Goal: Task Accomplishment & Management: Use online tool/utility

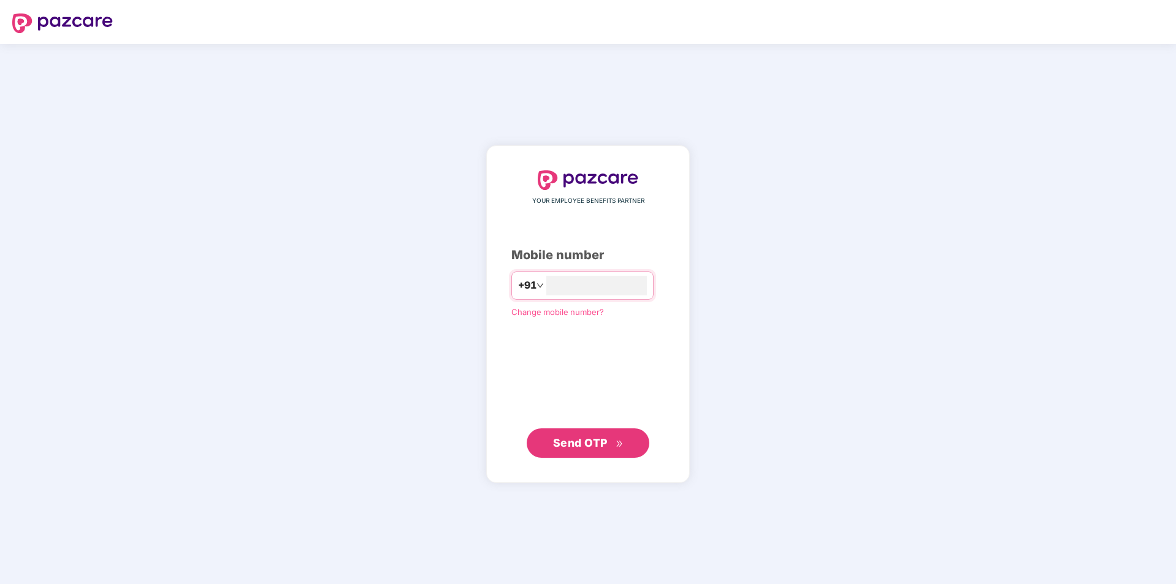
type input "**********"
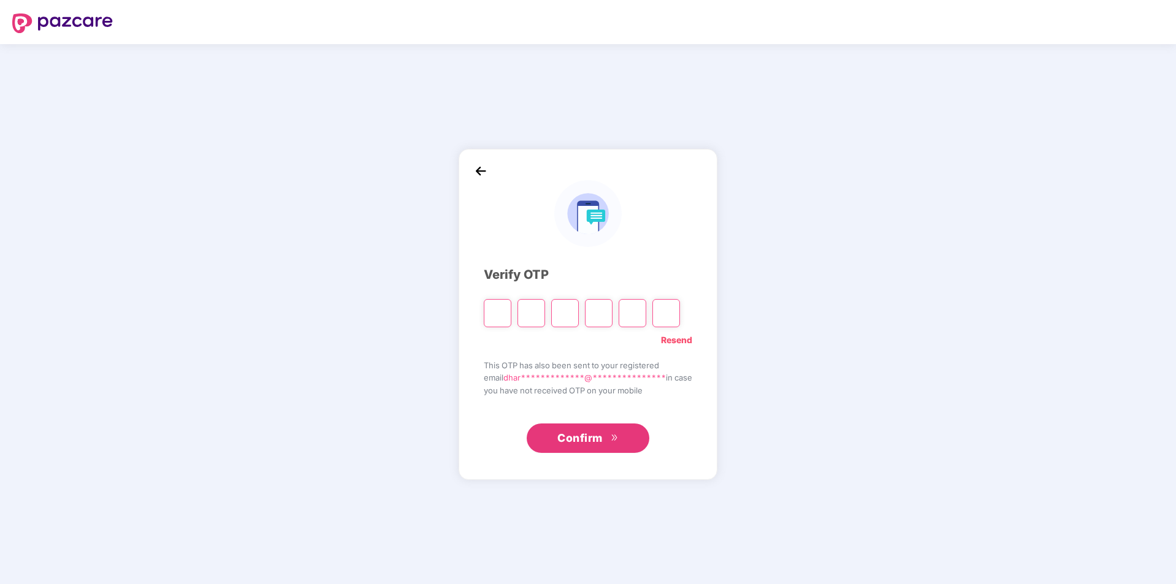
type input "*"
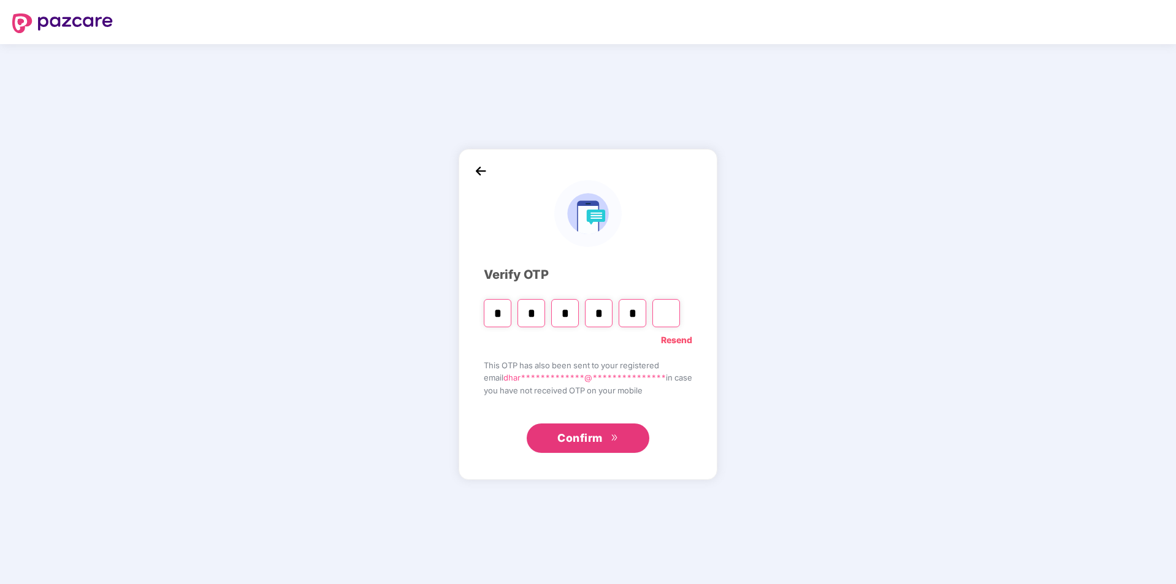
type input "*"
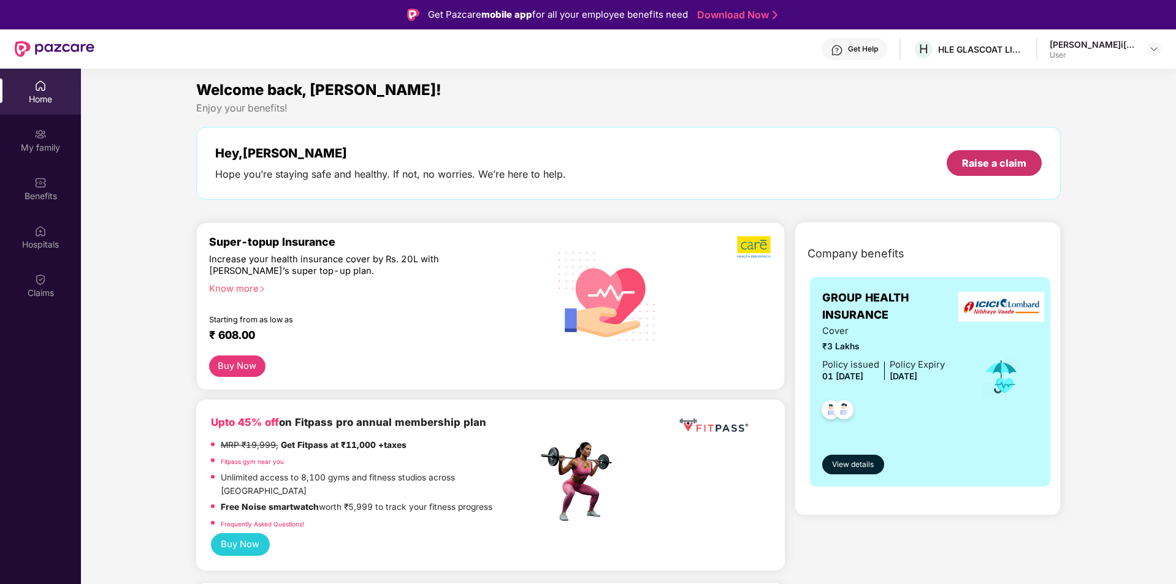
click at [997, 162] on div "Raise a claim" at bounding box center [994, 162] width 64 height 13
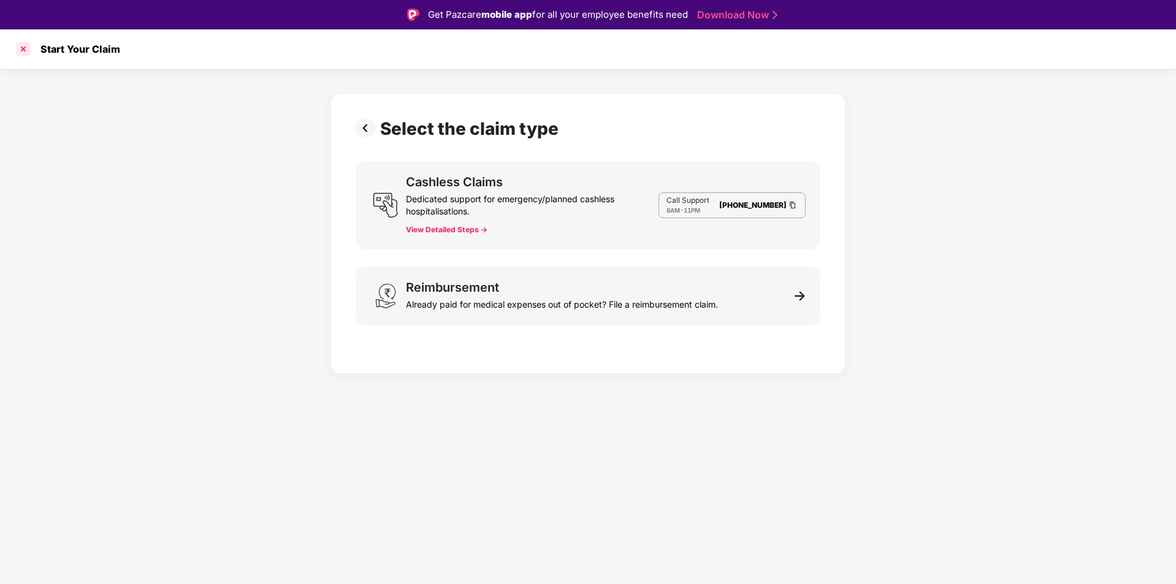
click at [18, 49] on div at bounding box center [23, 49] width 20 height 20
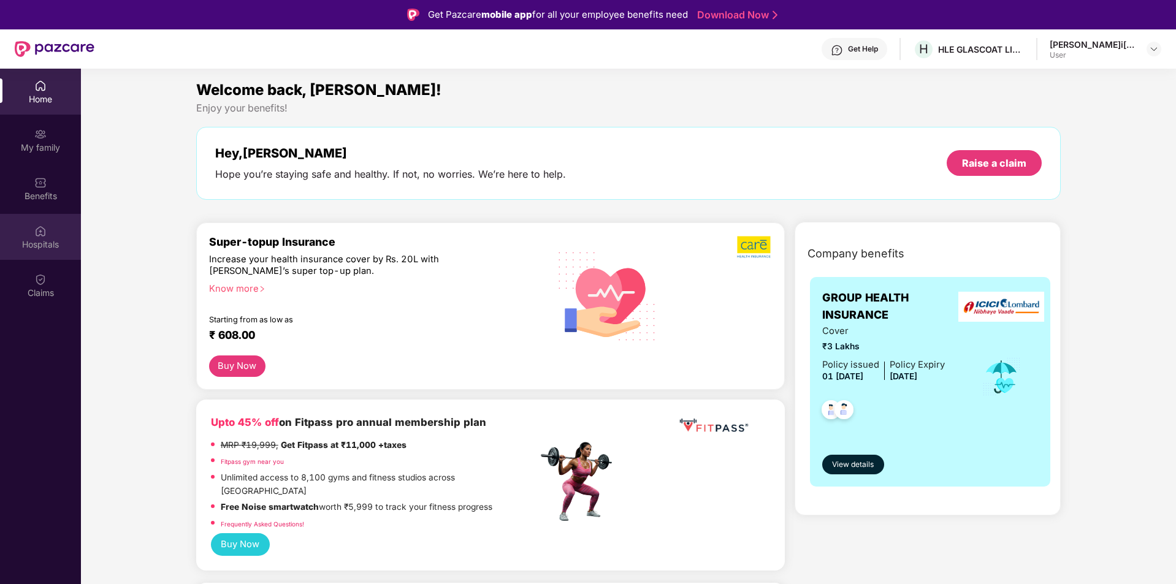
click at [40, 232] on img at bounding box center [40, 231] width 12 height 12
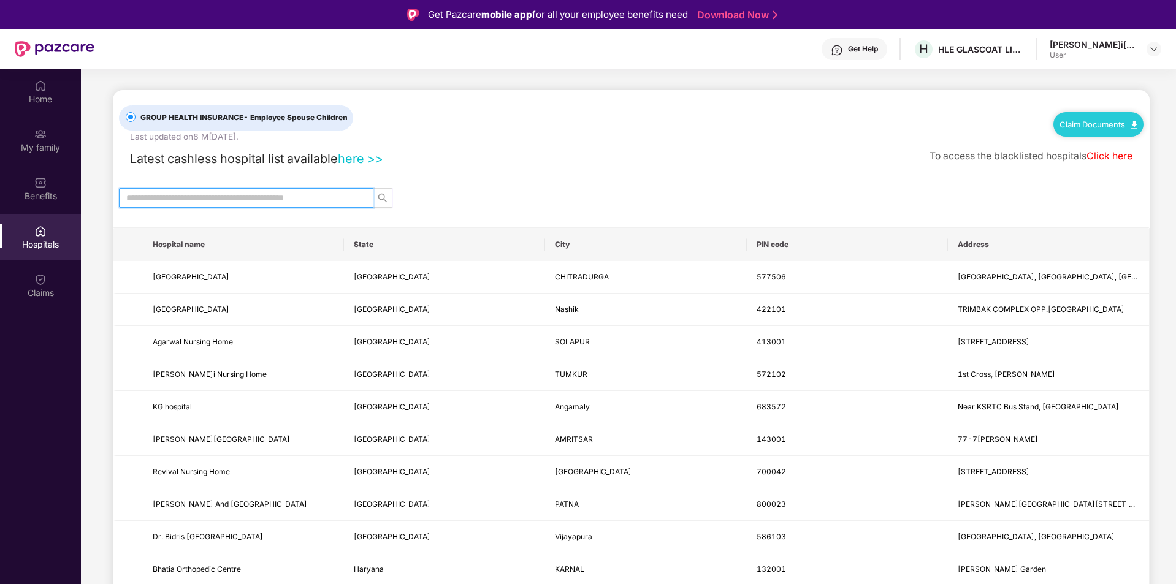
click at [273, 195] on input "text" at bounding box center [241, 197] width 230 height 13
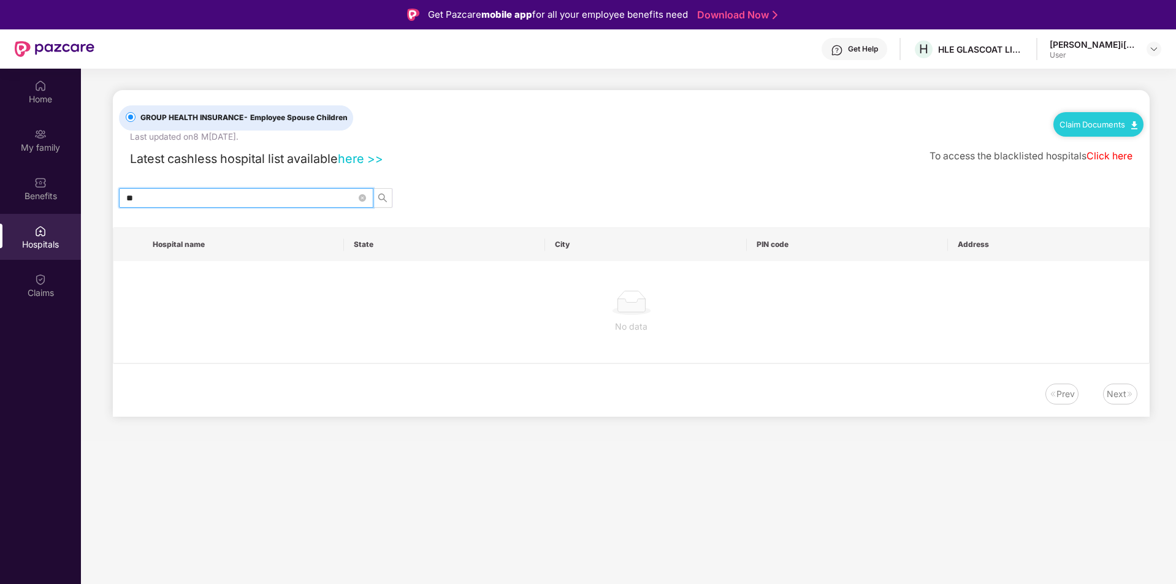
type input "*"
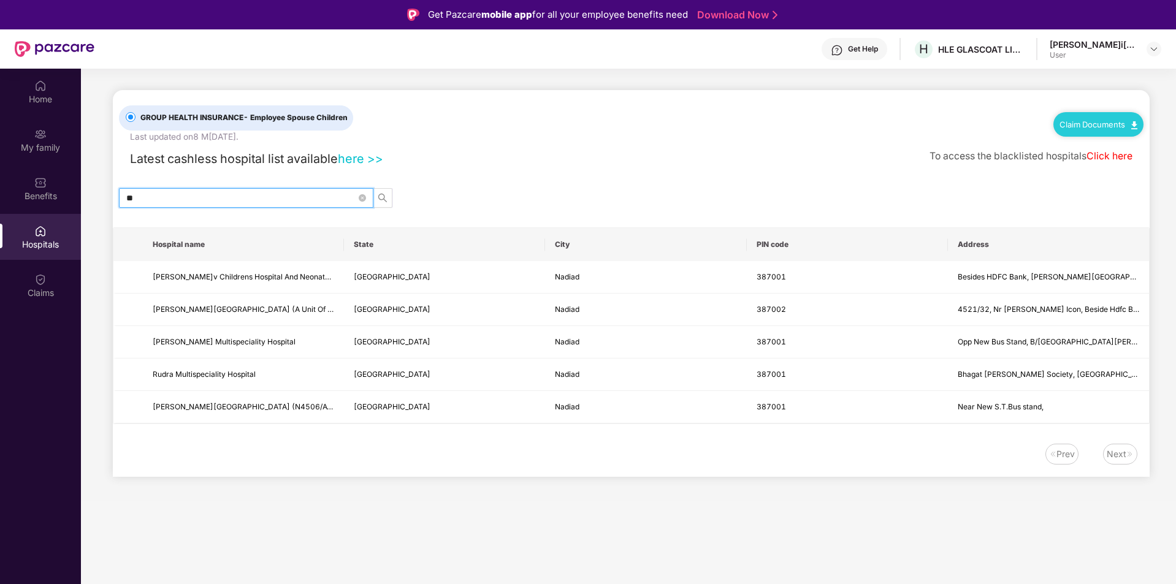
type input "*"
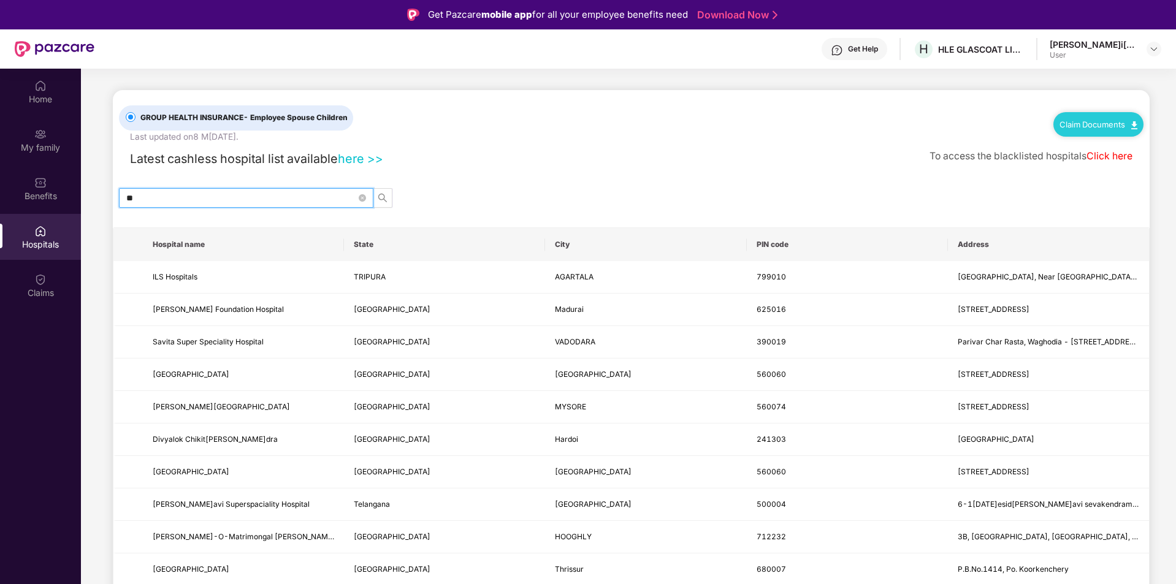
type input "*"
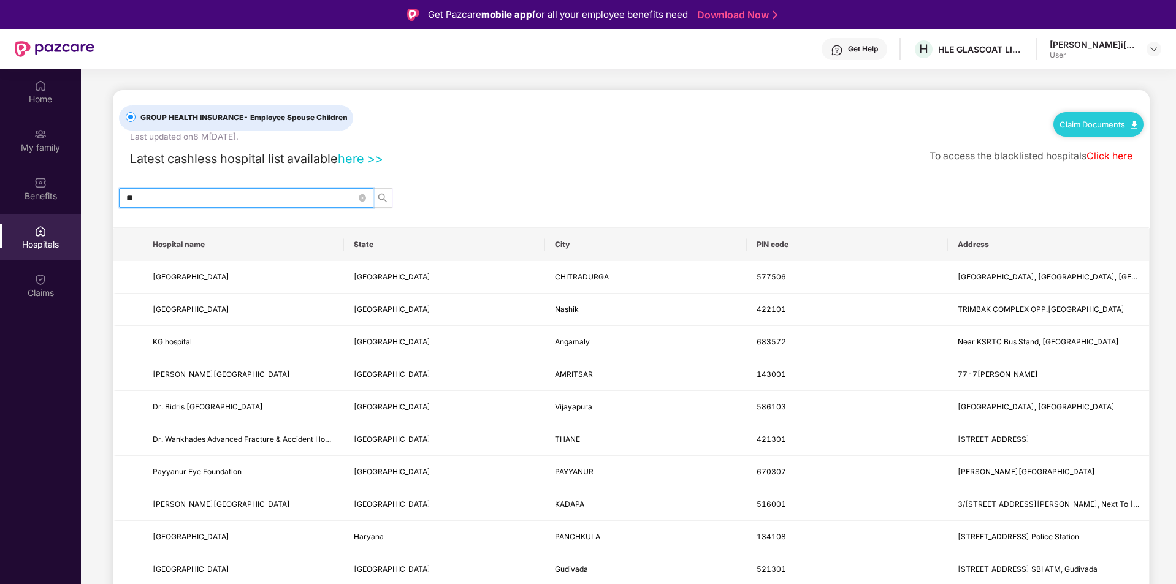
type input "*"
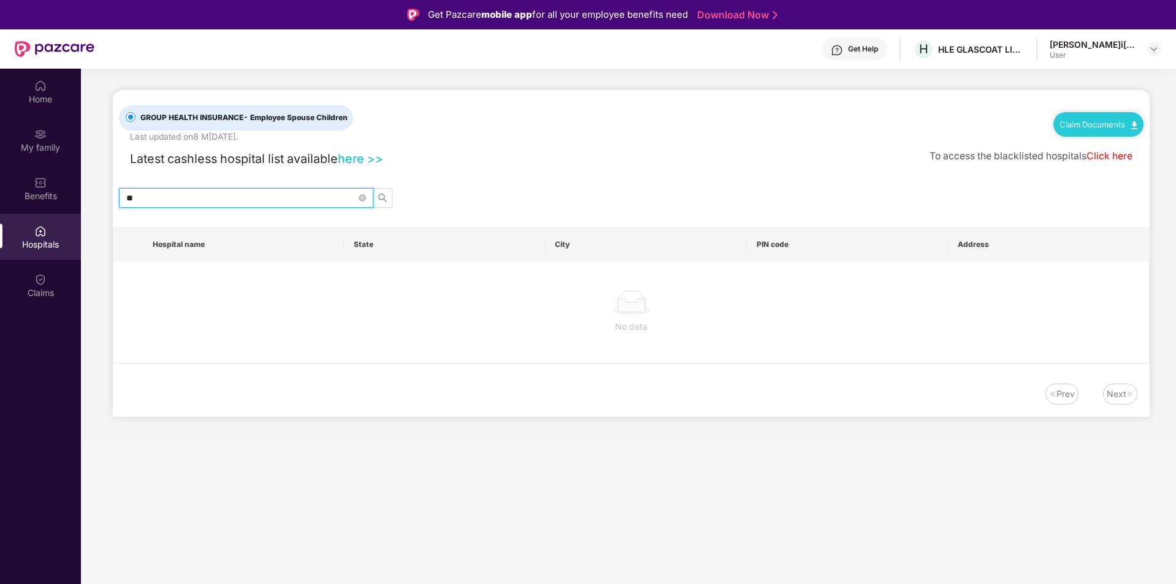
type input "*"
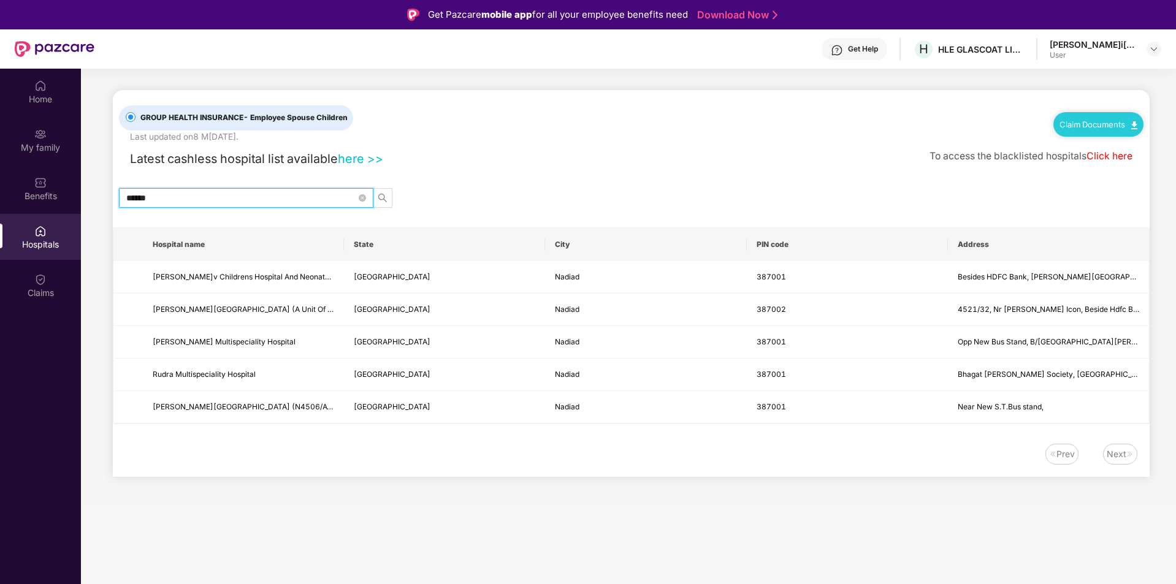
type input "******"
click at [351, 159] on link "here >>" at bounding box center [360, 158] width 45 height 15
